Goal: Task Accomplishment & Management: Complete application form

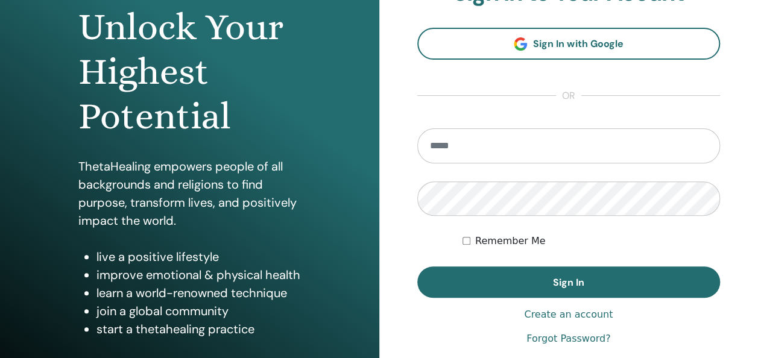
scroll to position [210, 0]
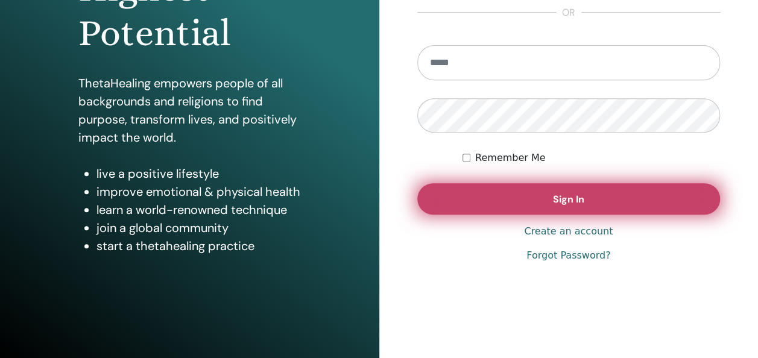
type input "**********"
click at [529, 192] on button "Sign In" at bounding box center [568, 198] width 303 height 31
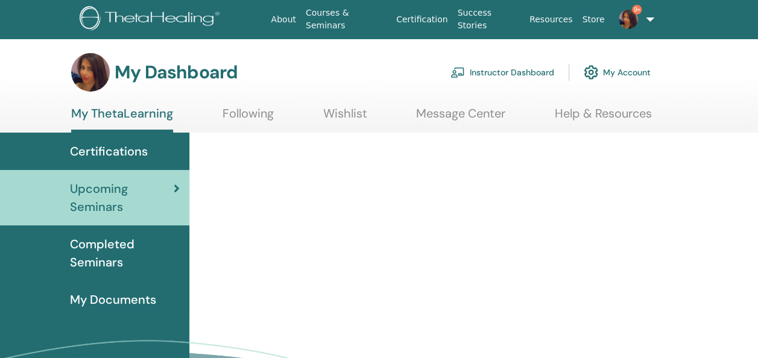
click at [492, 74] on link "Instructor Dashboard" at bounding box center [502, 72] width 104 height 27
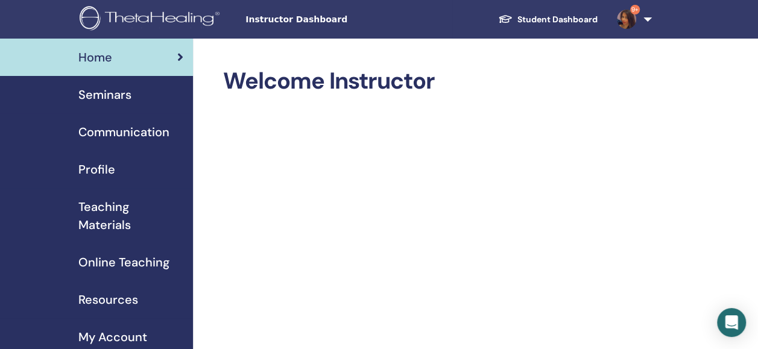
click at [121, 94] on span "Seminars" at bounding box center [104, 95] width 53 height 18
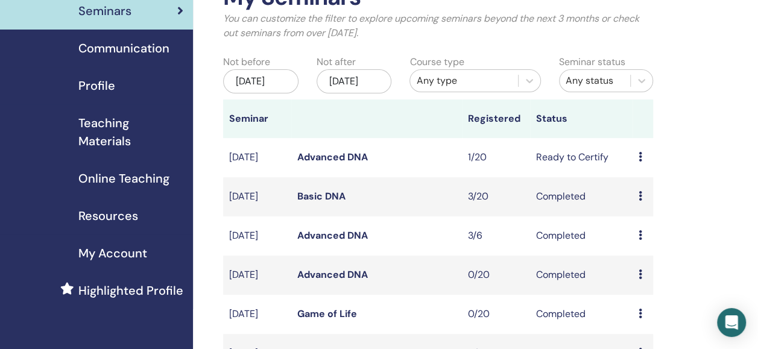
scroll to position [107, 0]
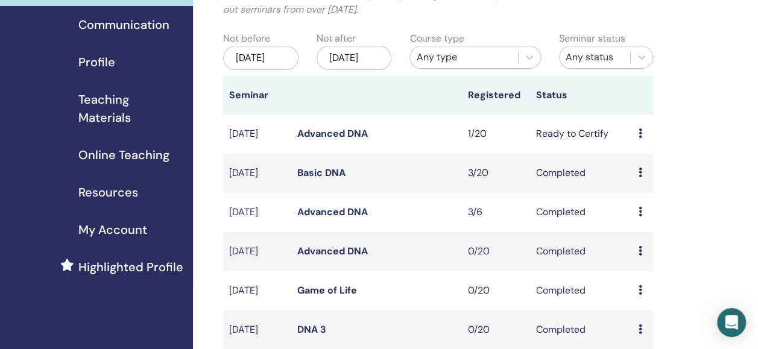
click at [344, 140] on link "Advanced DNA" at bounding box center [332, 133] width 71 height 13
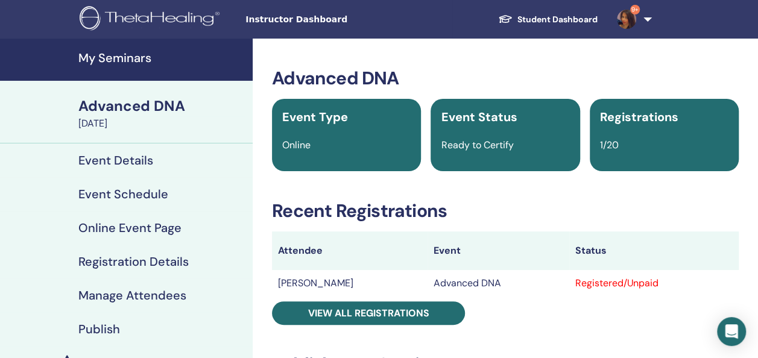
click at [121, 55] on h4 "My Seminars" at bounding box center [161, 58] width 167 height 14
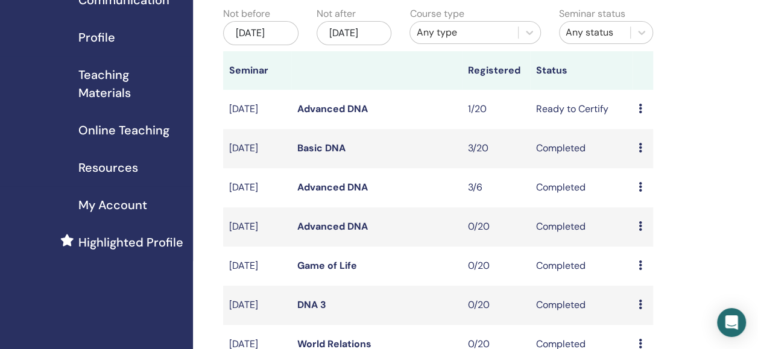
scroll to position [133, 0]
click at [344, 193] on link "Advanced DNA" at bounding box center [332, 186] width 71 height 13
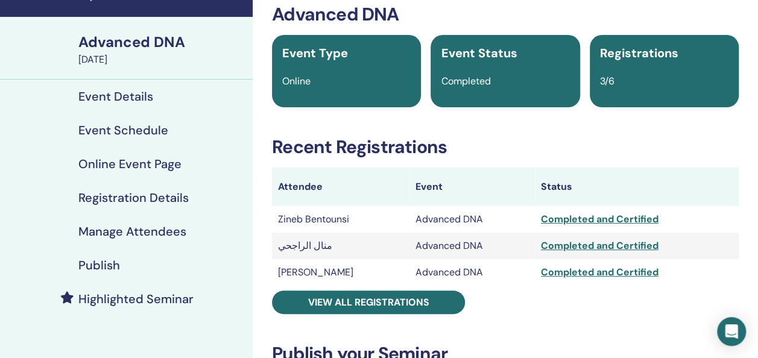
scroll to position [65, 0]
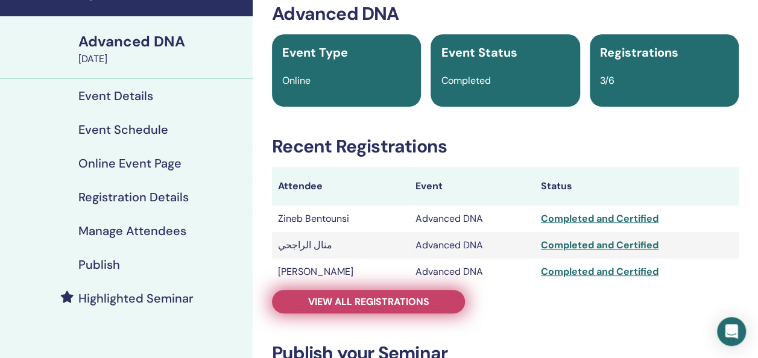
click at [405, 304] on span "View all registrations" at bounding box center [368, 301] width 121 height 13
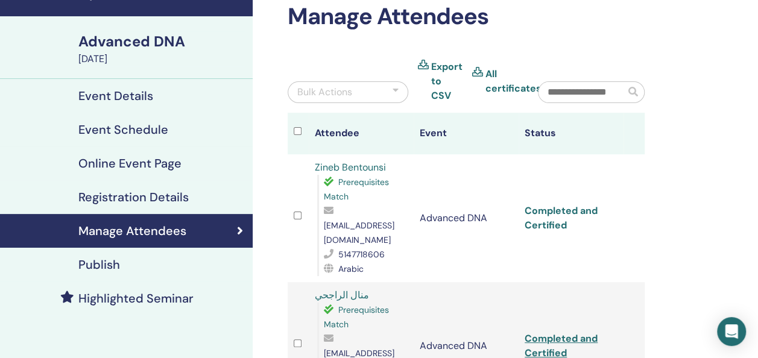
click at [557, 204] on link "Completed and Certified" at bounding box center [561, 217] width 73 height 27
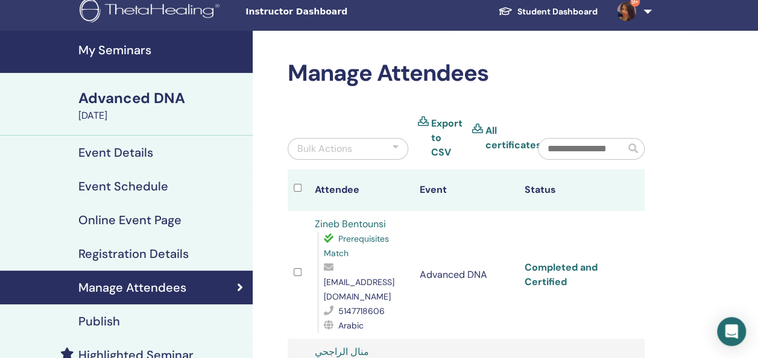
scroll to position [7, 0]
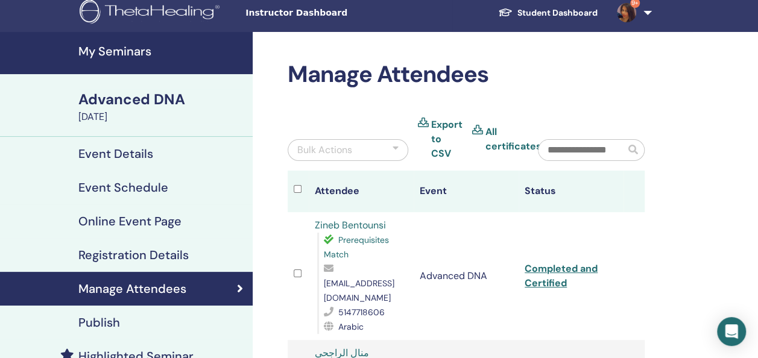
click at [112, 49] on h4 "My Seminars" at bounding box center [161, 51] width 167 height 14
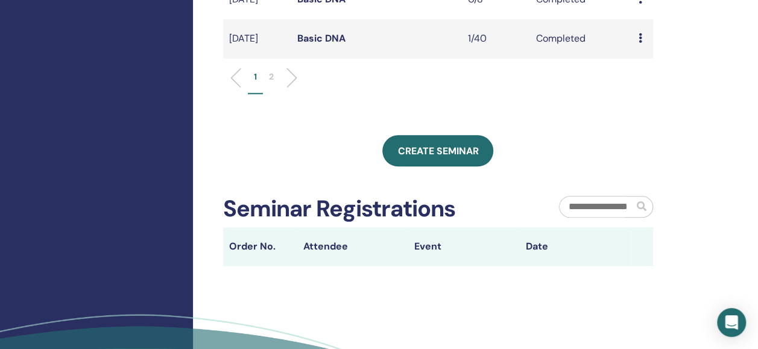
scroll to position [559, 0]
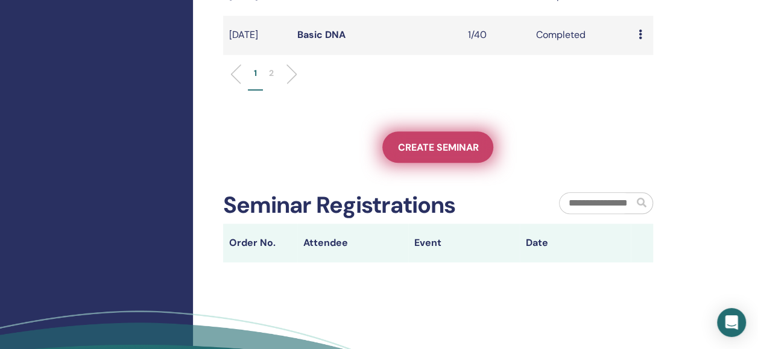
click at [449, 154] on span "Create seminar" at bounding box center [437, 147] width 81 height 13
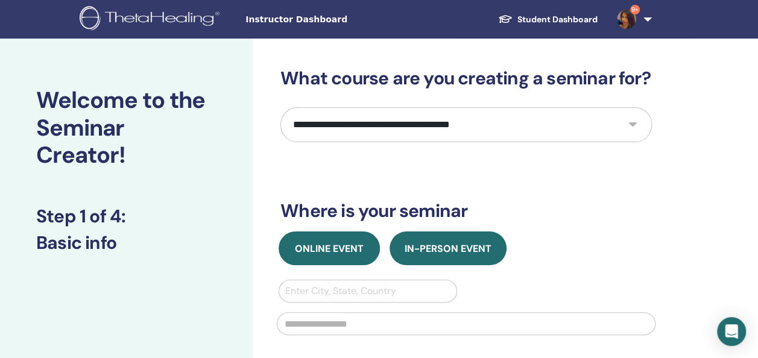
click at [339, 249] on span "Online Event" at bounding box center [329, 248] width 69 height 13
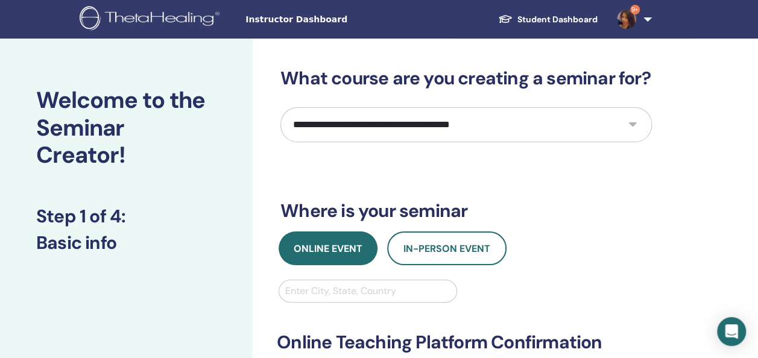
click at [399, 119] on select "**********" at bounding box center [465, 124] width 371 height 35
select select "**"
click at [280, 107] on select "**********" at bounding box center [465, 124] width 371 height 35
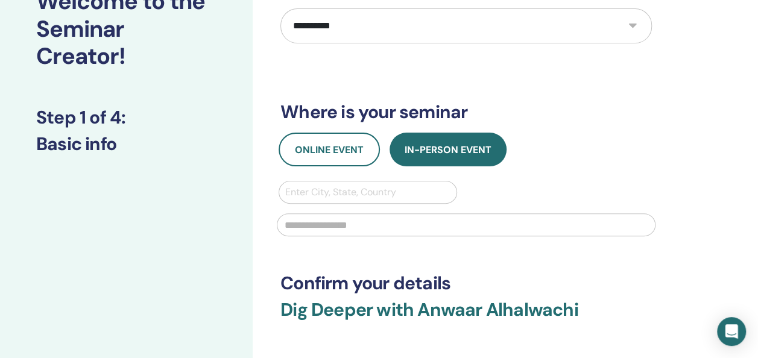
scroll to position [102, 0]
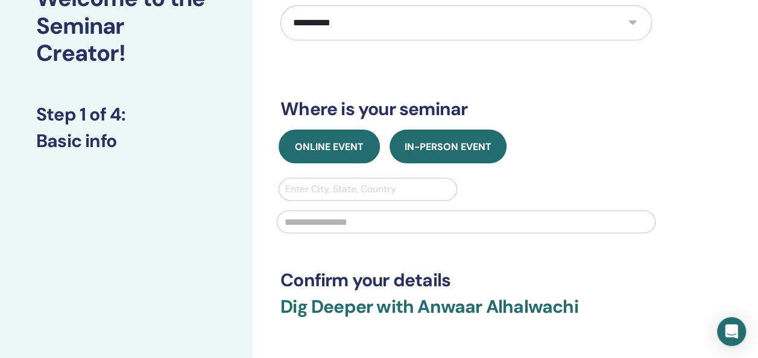
click at [335, 142] on span "Online Event" at bounding box center [329, 146] width 69 height 13
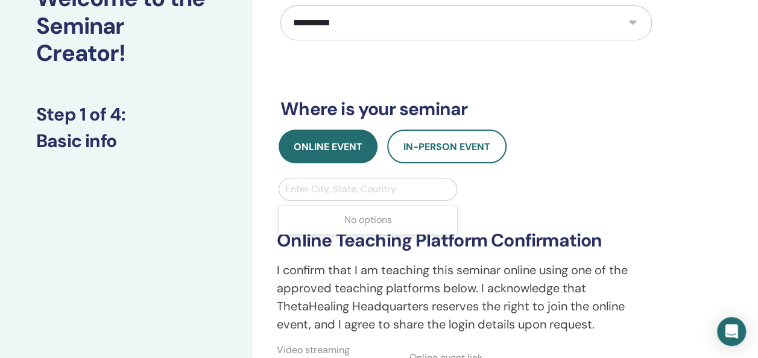
click at [330, 188] on div at bounding box center [367, 189] width 165 height 17
type input "*"
type input "*******"
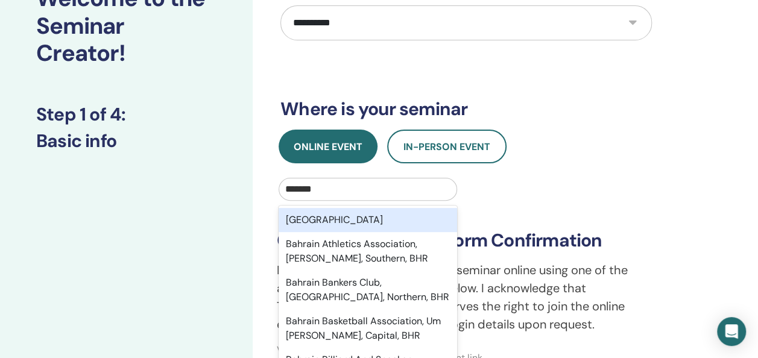
click at [334, 223] on div "Bahrain" at bounding box center [368, 220] width 178 height 24
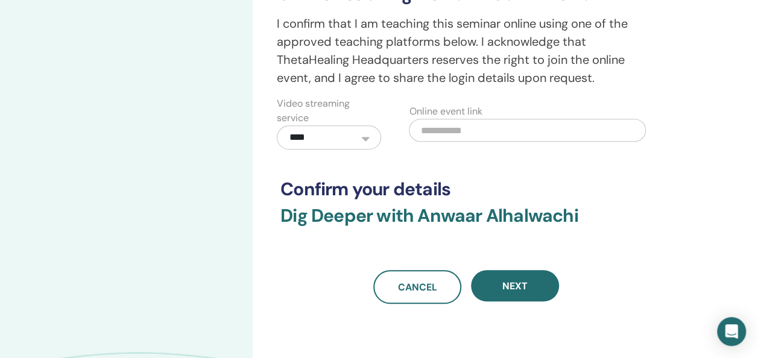
scroll to position [350, 0]
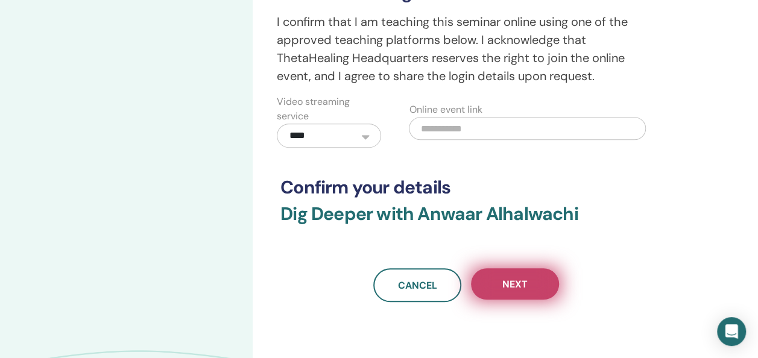
click at [503, 280] on span "Next" at bounding box center [514, 284] width 25 height 13
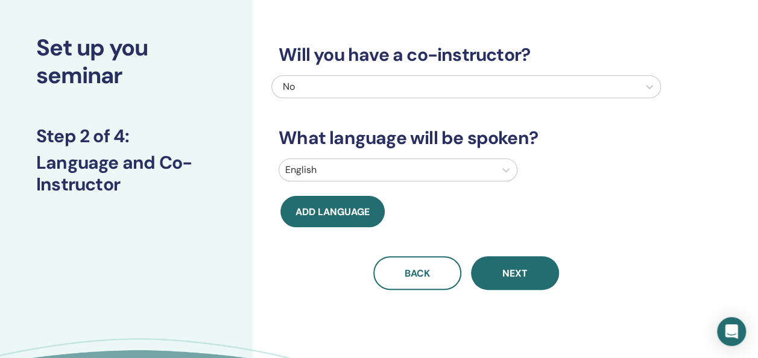
scroll to position [0, 0]
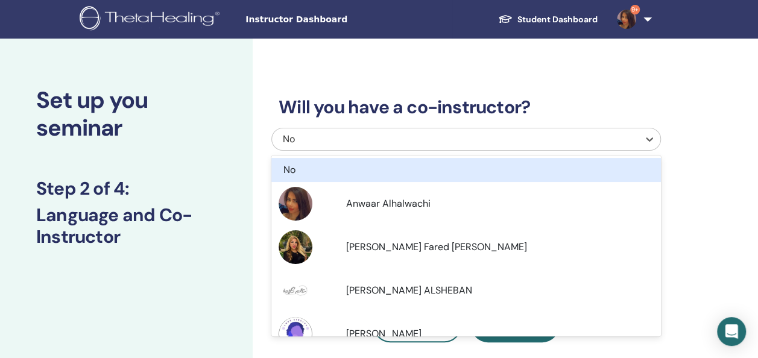
click at [423, 140] on div "No" at bounding box center [428, 139] width 291 height 14
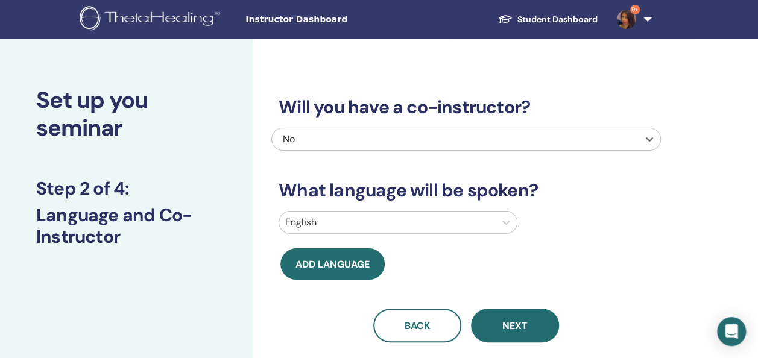
click at [422, 140] on div "No" at bounding box center [428, 139] width 291 height 14
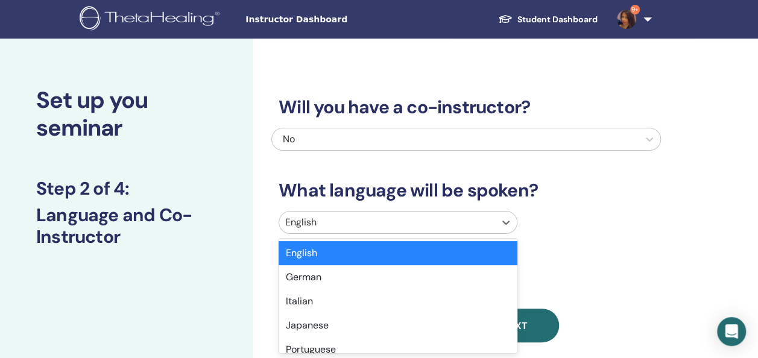
click at [361, 214] on div at bounding box center [387, 222] width 204 height 17
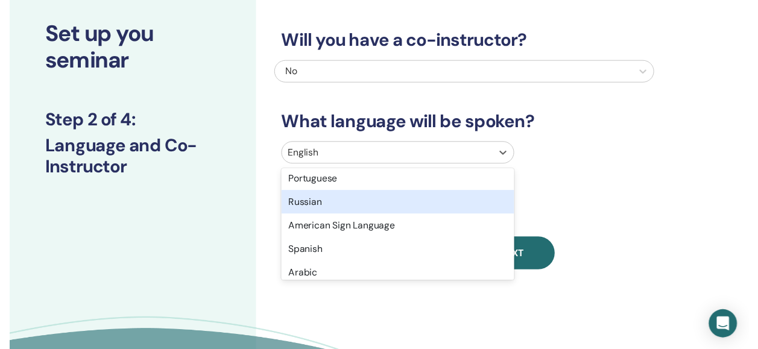
scroll to position [126, 0]
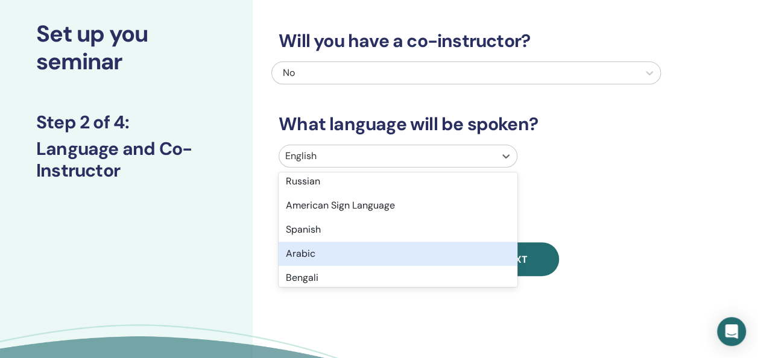
click at [329, 259] on div "Arabic" at bounding box center [398, 254] width 239 height 24
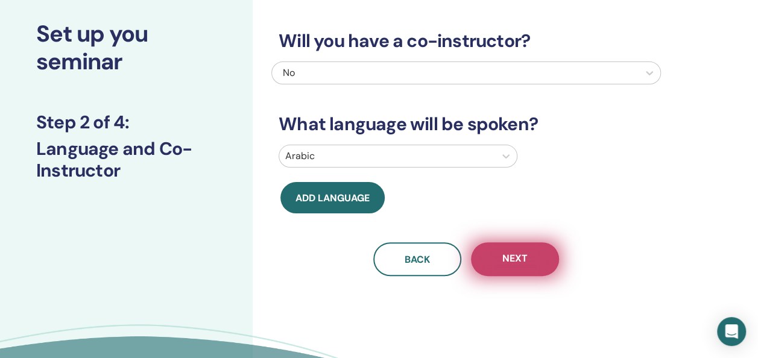
click at [511, 254] on span "Next" at bounding box center [514, 259] width 25 height 15
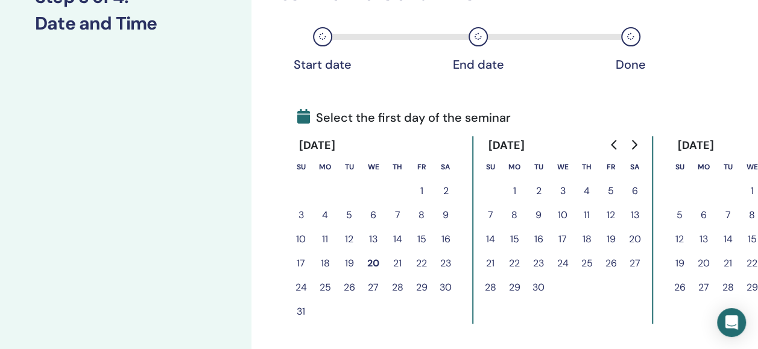
scroll to position [212, 1]
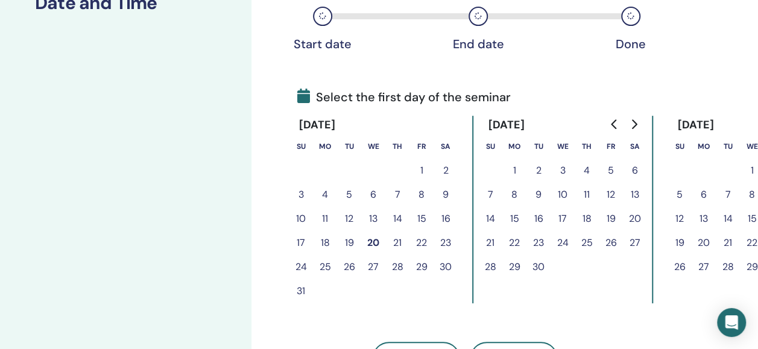
click at [399, 244] on button "21" at bounding box center [397, 243] width 24 height 24
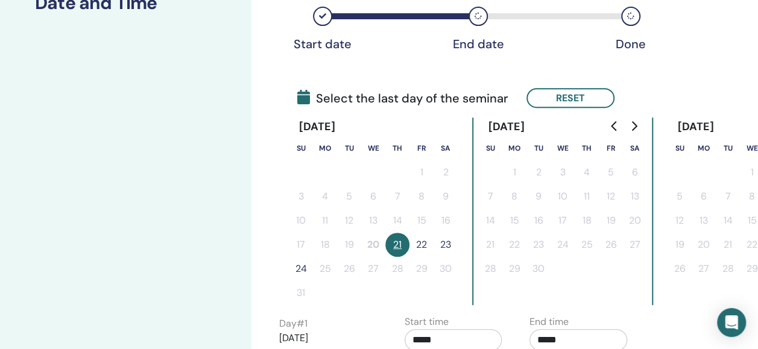
click at [418, 244] on button "22" at bounding box center [421, 245] width 24 height 24
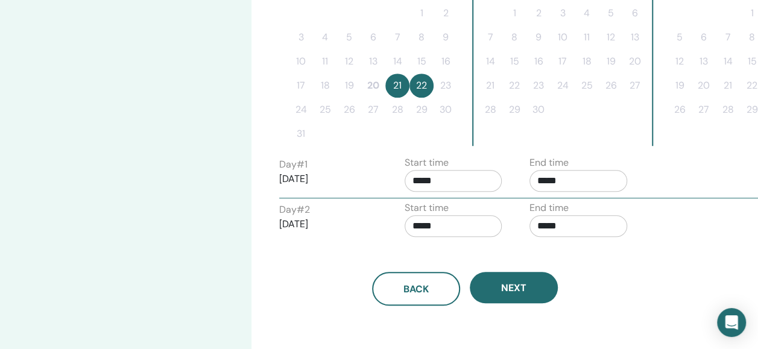
scroll to position [383, 1]
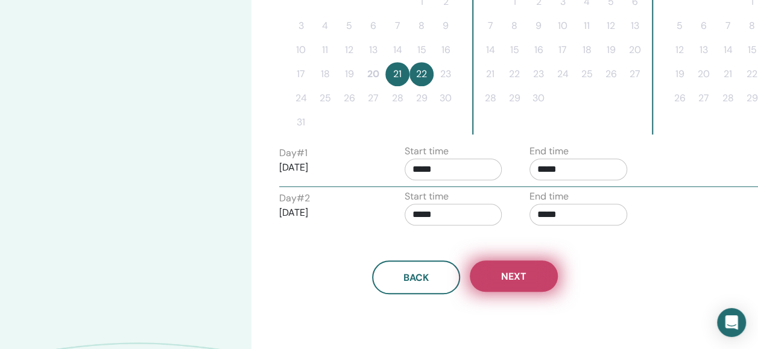
click at [525, 268] on button "Next" at bounding box center [514, 275] width 88 height 31
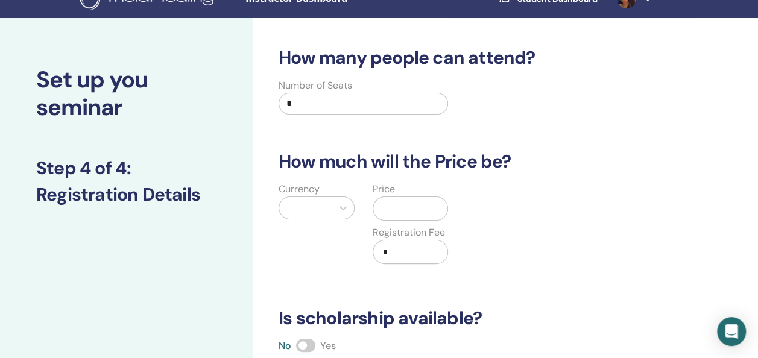
scroll to position [19, 0]
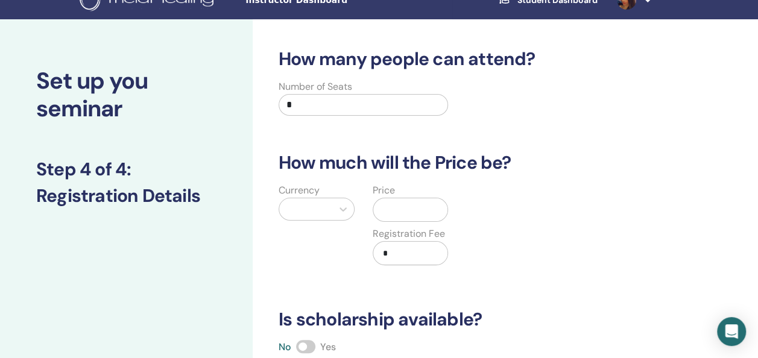
click at [362, 104] on input "*" at bounding box center [363, 105] width 169 height 22
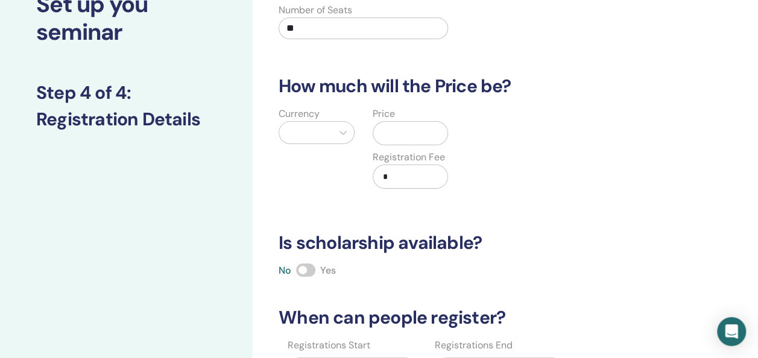
scroll to position [96, 0]
type input "**"
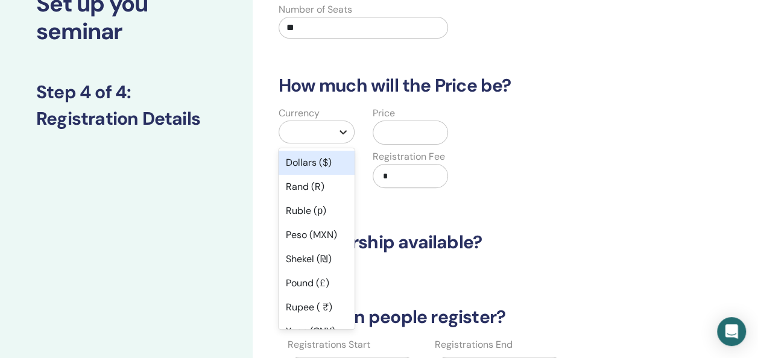
click at [337, 136] on icon at bounding box center [343, 132] width 12 height 12
click at [329, 166] on div "Dollars ($)" at bounding box center [317, 163] width 76 height 24
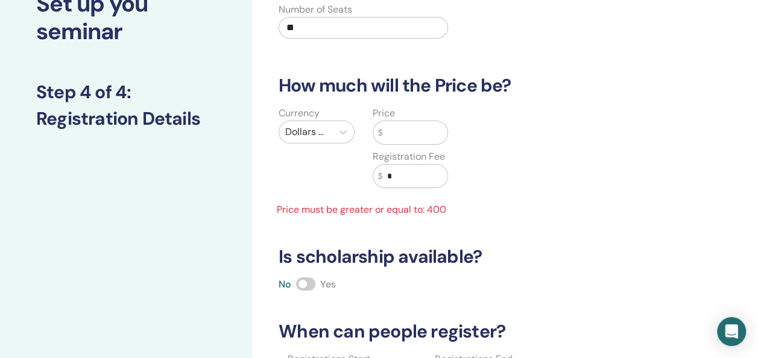
click at [402, 134] on input "text" at bounding box center [414, 132] width 65 height 23
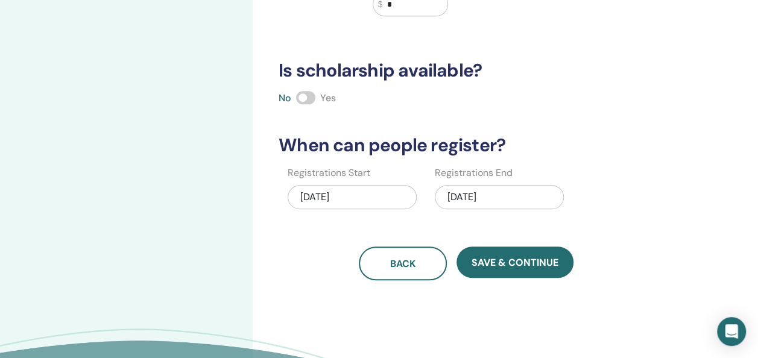
scroll to position [271, 0]
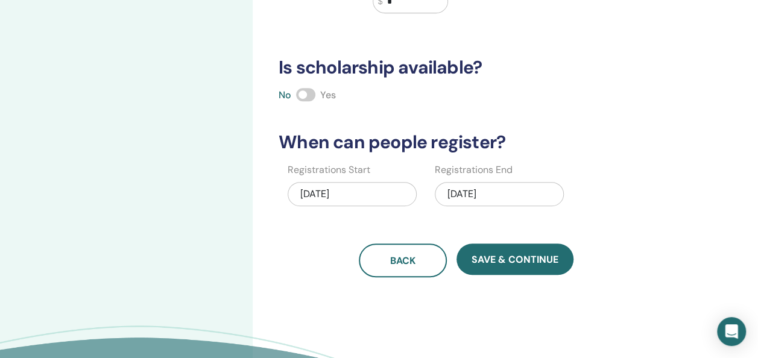
type input "***"
click at [493, 194] on div "08/22/2025" at bounding box center [499, 194] width 129 height 24
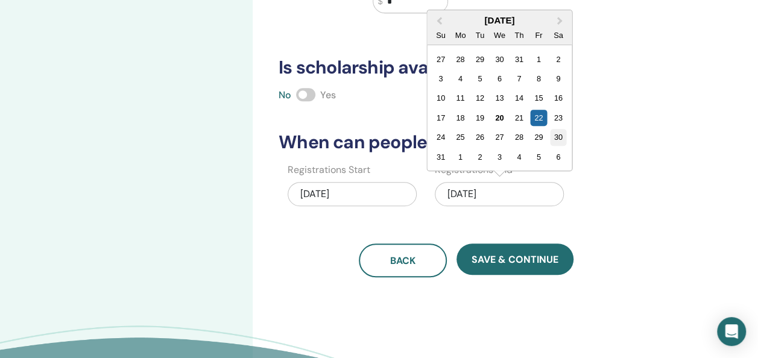
click at [558, 139] on div "30" at bounding box center [558, 137] width 16 height 16
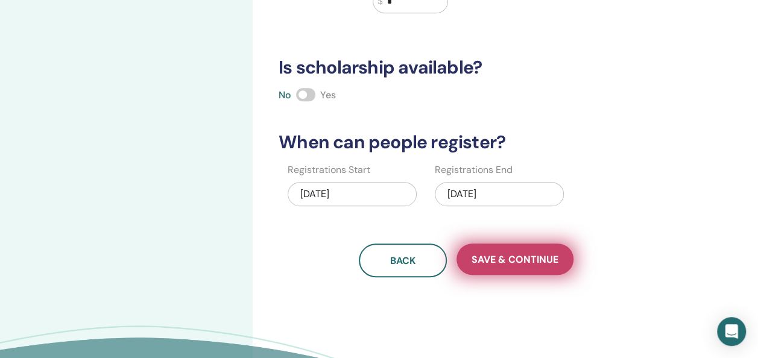
click at [517, 254] on span "Save & Continue" at bounding box center [515, 259] width 87 height 13
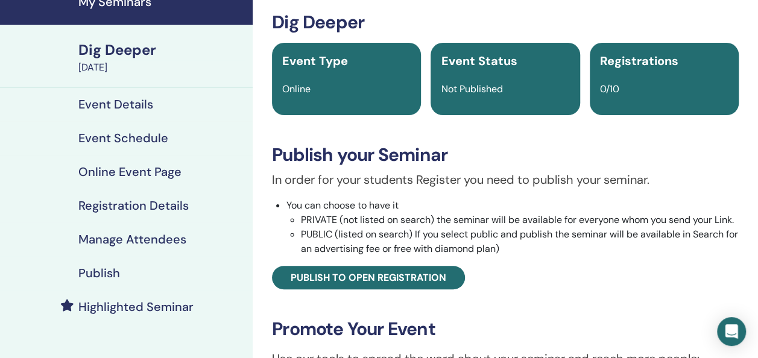
scroll to position [69, 0]
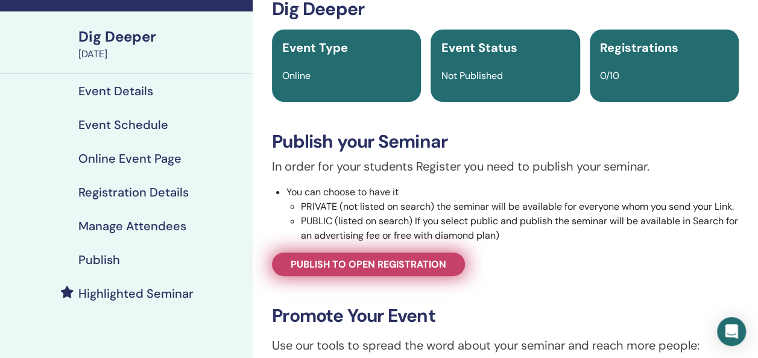
click at [410, 256] on link "Publish to open registration" at bounding box center [368, 265] width 193 height 24
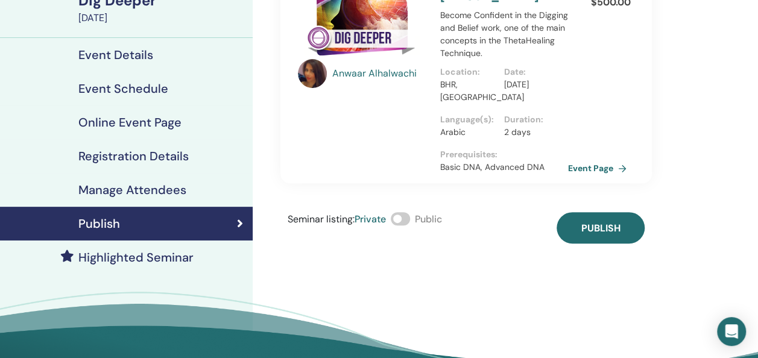
scroll to position [112, 0]
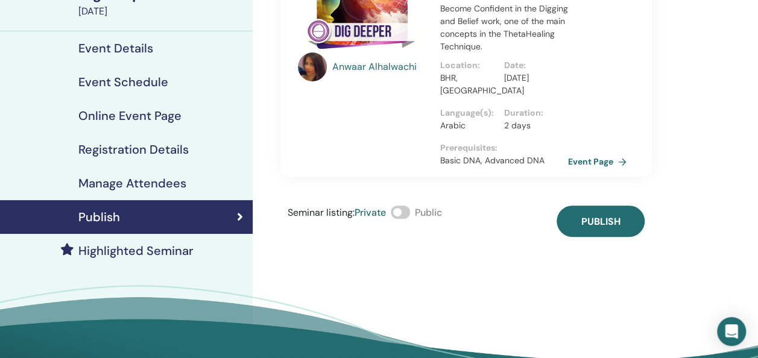
click at [403, 216] on span at bounding box center [400, 212] width 19 height 13
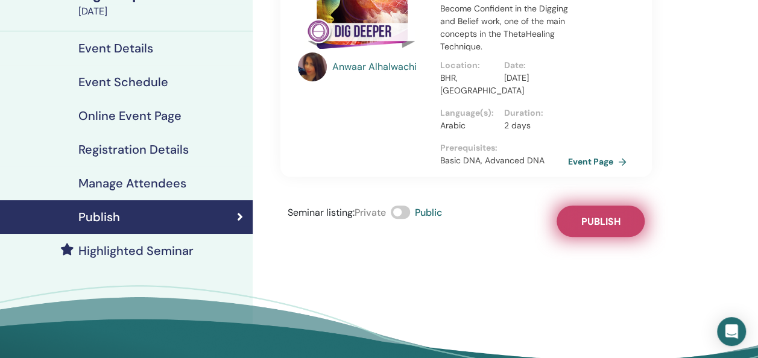
click at [623, 220] on button "Publish" at bounding box center [601, 221] width 88 height 31
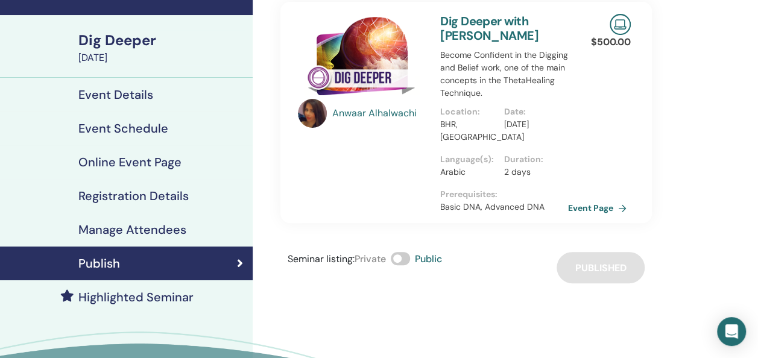
scroll to position [65, 0]
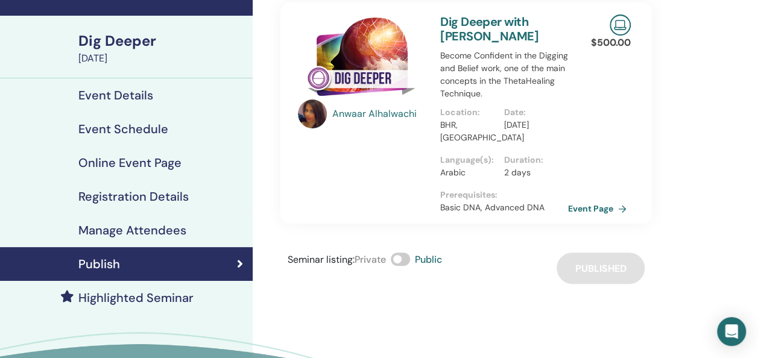
click at [112, 291] on h4 "Highlighted Seminar" at bounding box center [135, 298] width 115 height 14
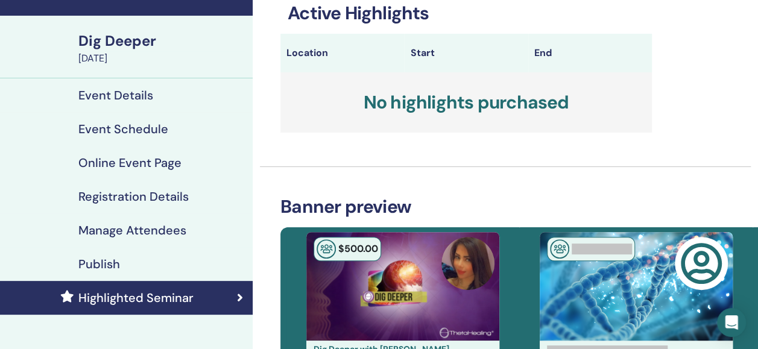
click at [115, 42] on div "Dig Deeper" at bounding box center [161, 41] width 167 height 21
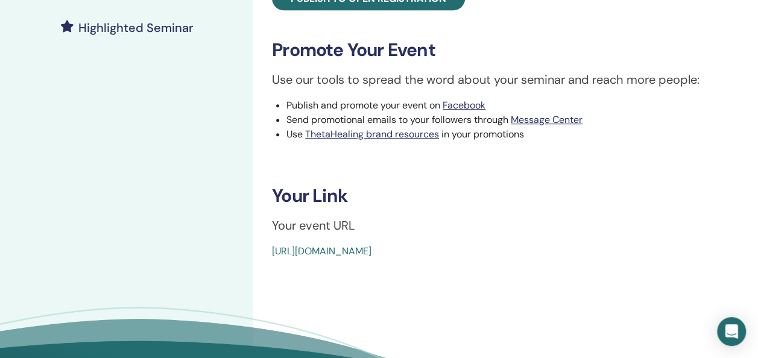
scroll to position [429, 0]
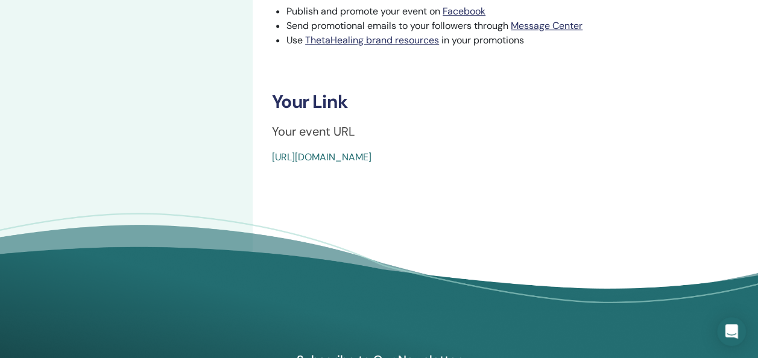
click at [299, 153] on link "https://www.thetahealing.com/seminar-375326-details.html" at bounding box center [321, 157] width 99 height 13
